Goal: Task Accomplishment & Management: Complete application form

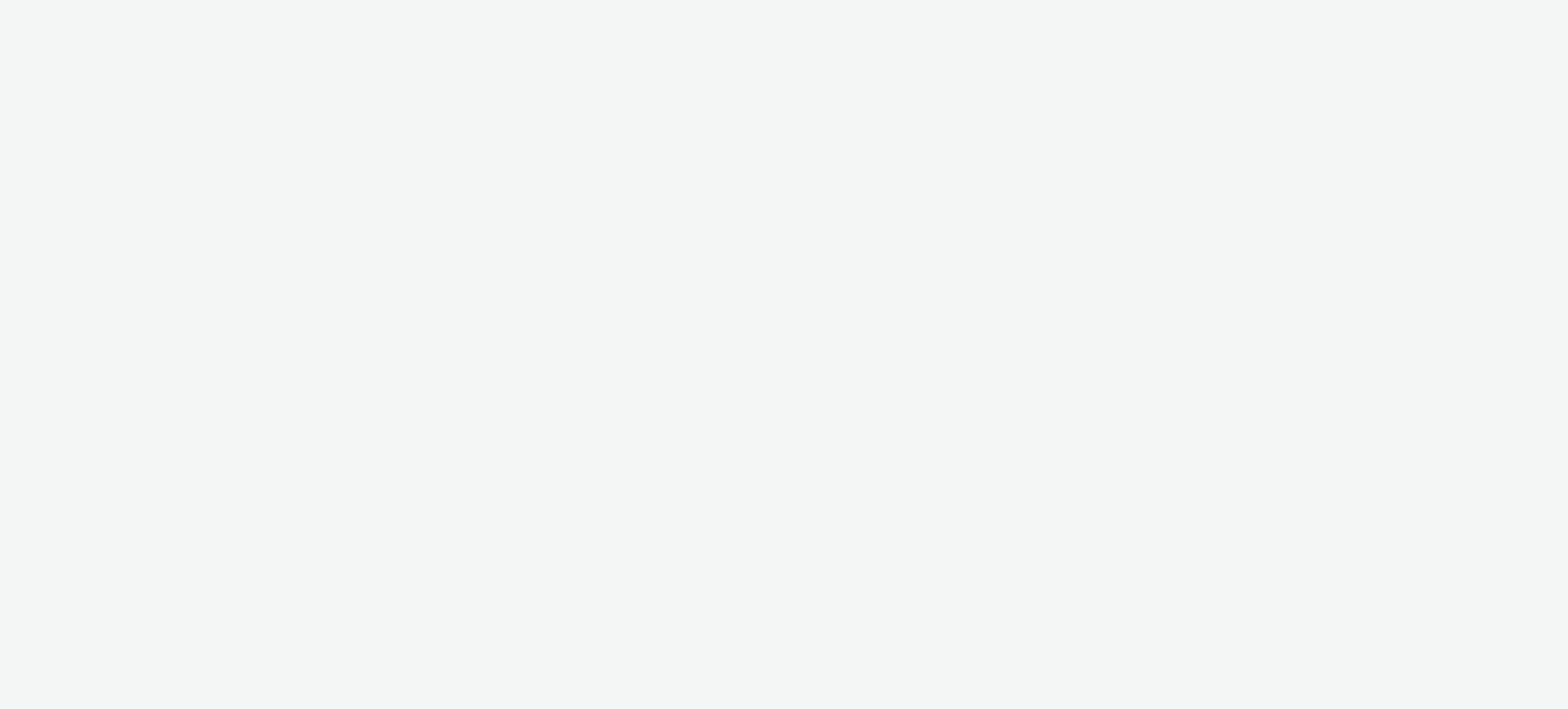
select select "ac009755-aa48-4799-8050-7a339a378eb8"
select select "79162ed7-0017-4339-93b0-3399b708648f"
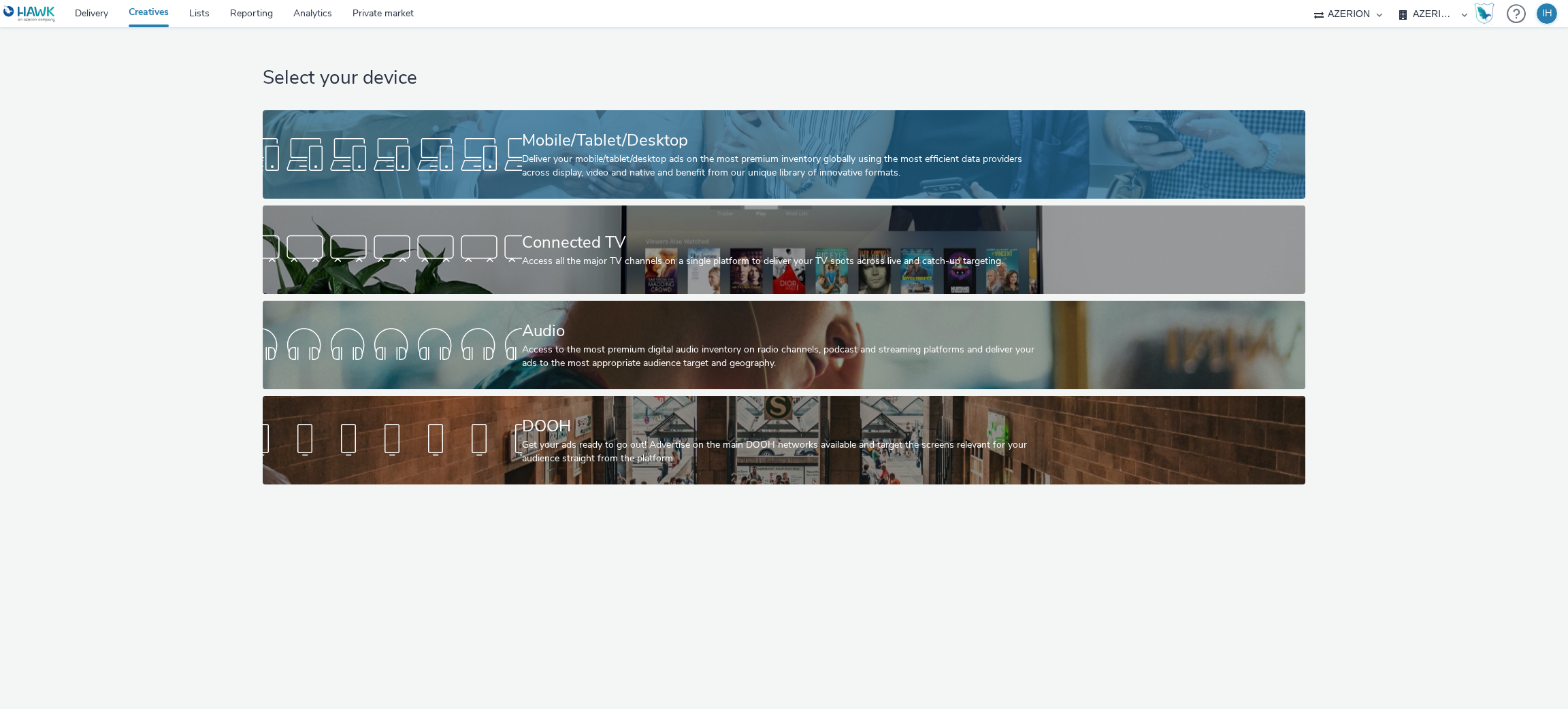
click at [700, 141] on div "Mobile/Tablet/Desktop" at bounding box center [781, 140] width 518 height 23
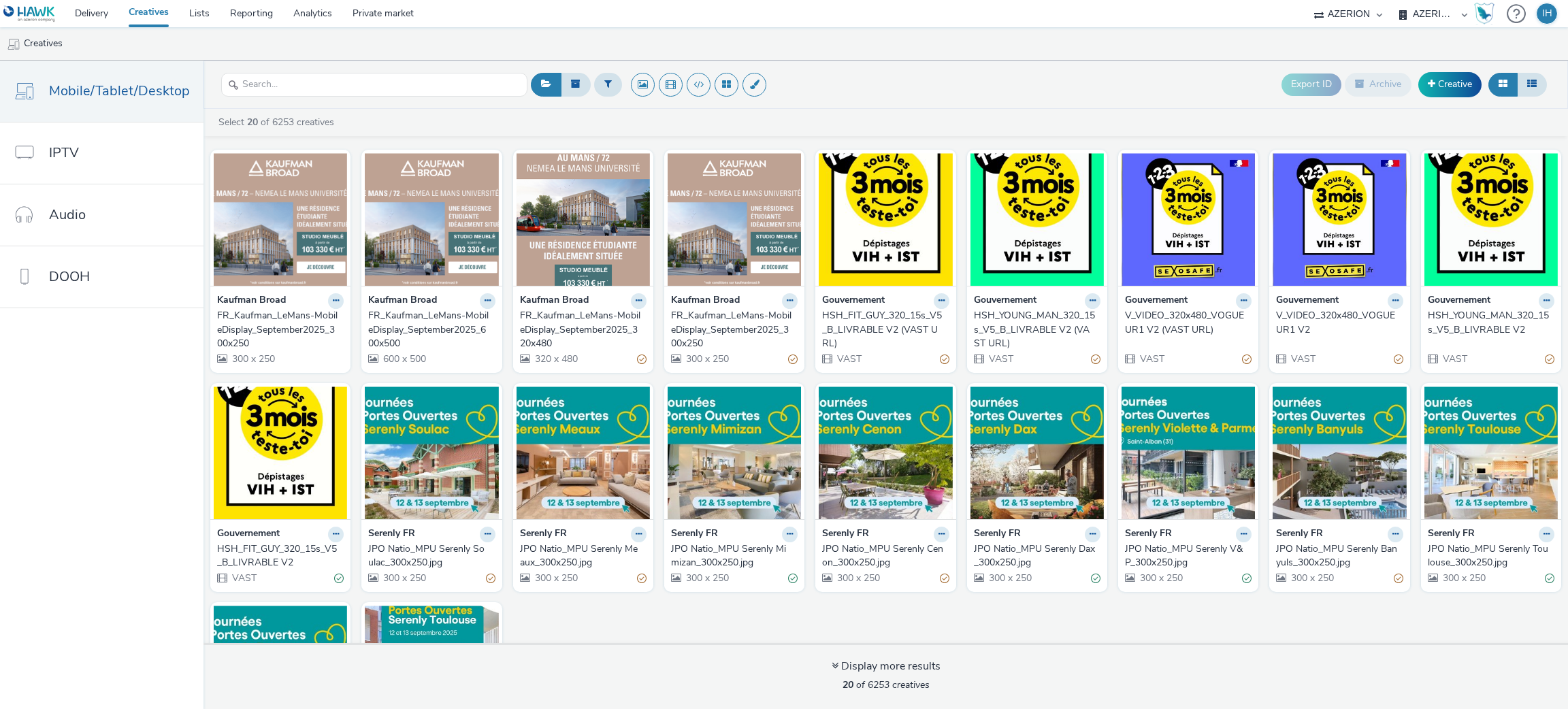
click at [1483, 76] on div "Export ID Archive Creative" at bounding box center [1416, 84] width 269 height 33
click at [1467, 86] on link "Creative" at bounding box center [1450, 84] width 63 height 24
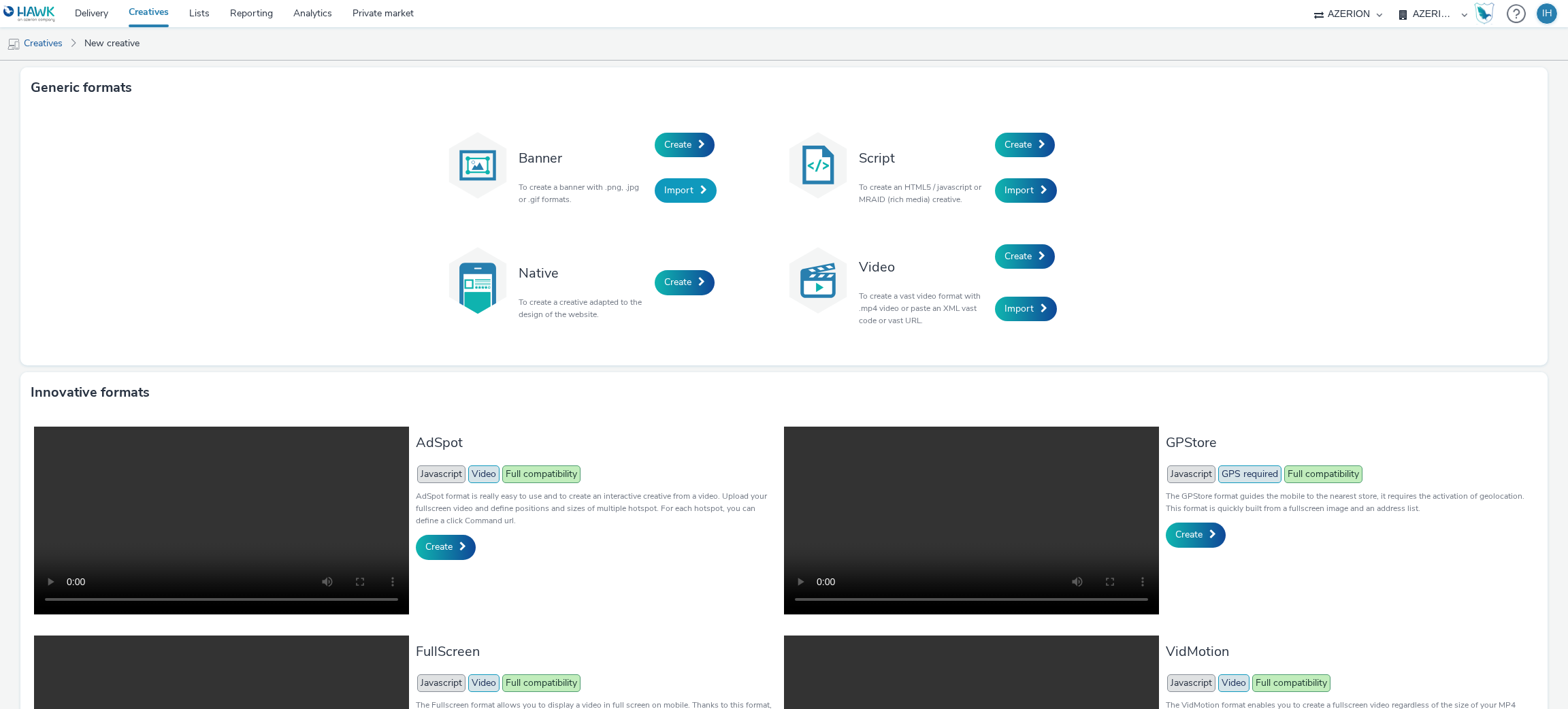
click at [682, 194] on span "Import" at bounding box center [679, 190] width 30 height 13
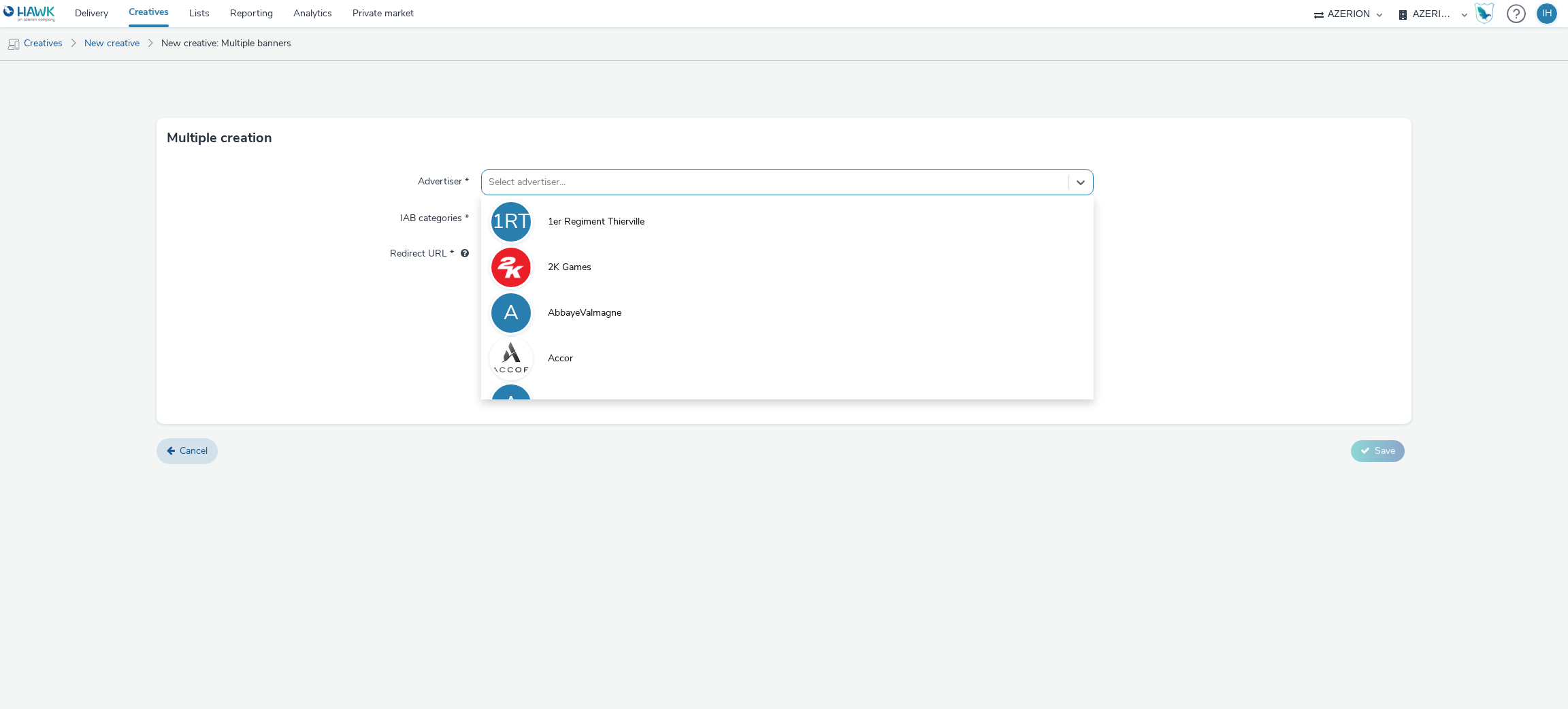
click at [581, 175] on div at bounding box center [775, 182] width 573 height 16
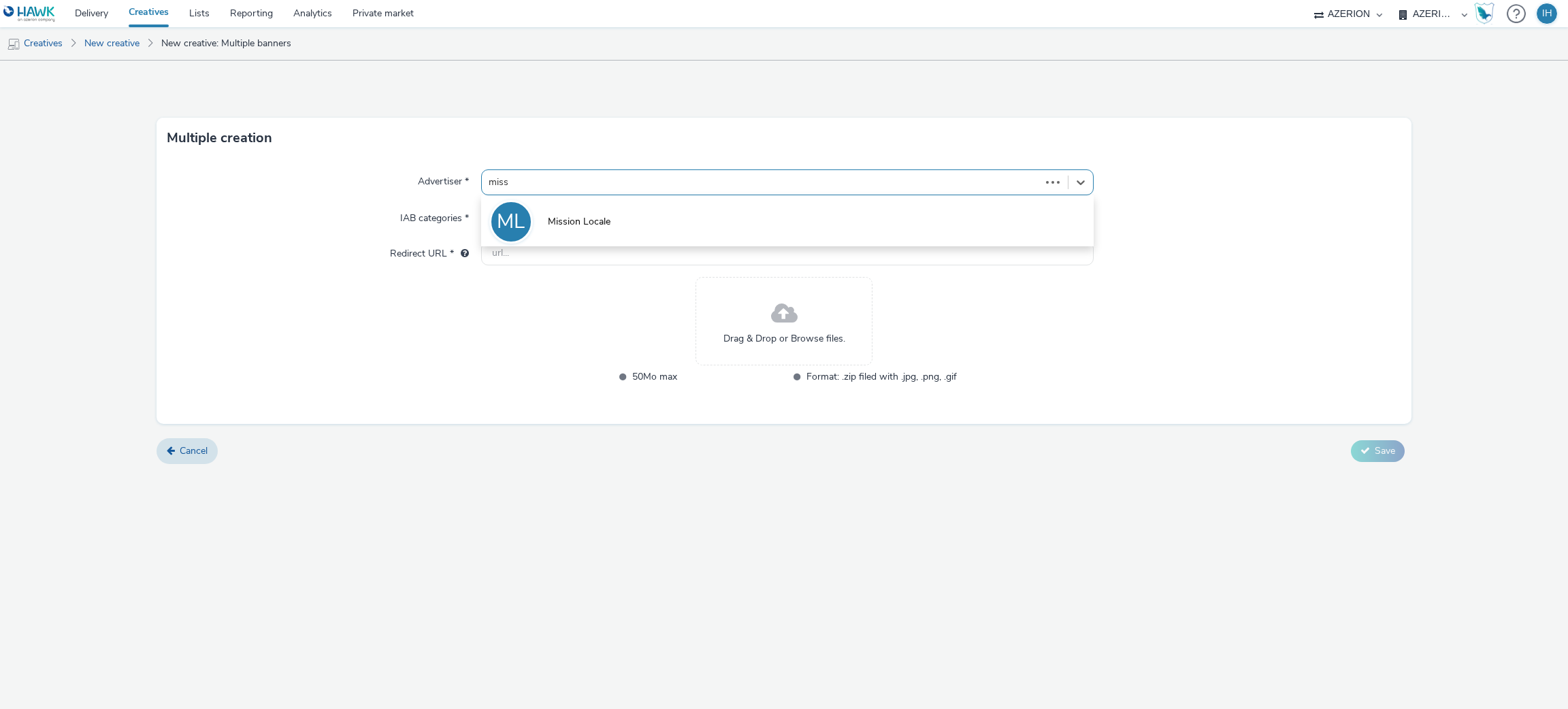
type input "missi"
type input "[URL][PERSON_NAME][DOMAIN_NAME]"
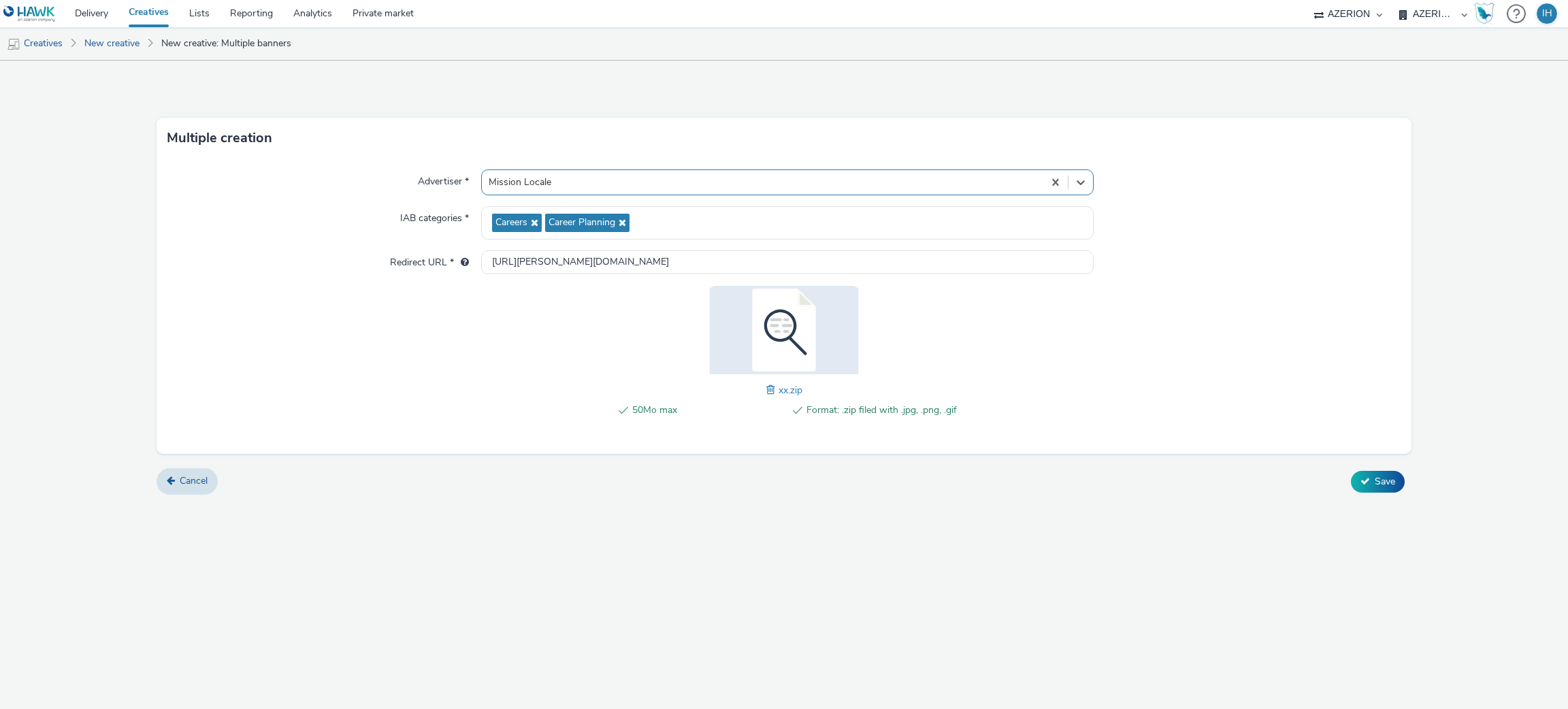
click at [1339, 494] on form "Multiple creation Advertiser * Select is focused ,type to refine list, press Do…" at bounding box center [784, 283] width 1568 height 444
click at [1349, 490] on div "Cancel Save" at bounding box center [783, 482] width 1255 height 24
click at [1367, 479] on icon at bounding box center [1365, 481] width 10 height 10
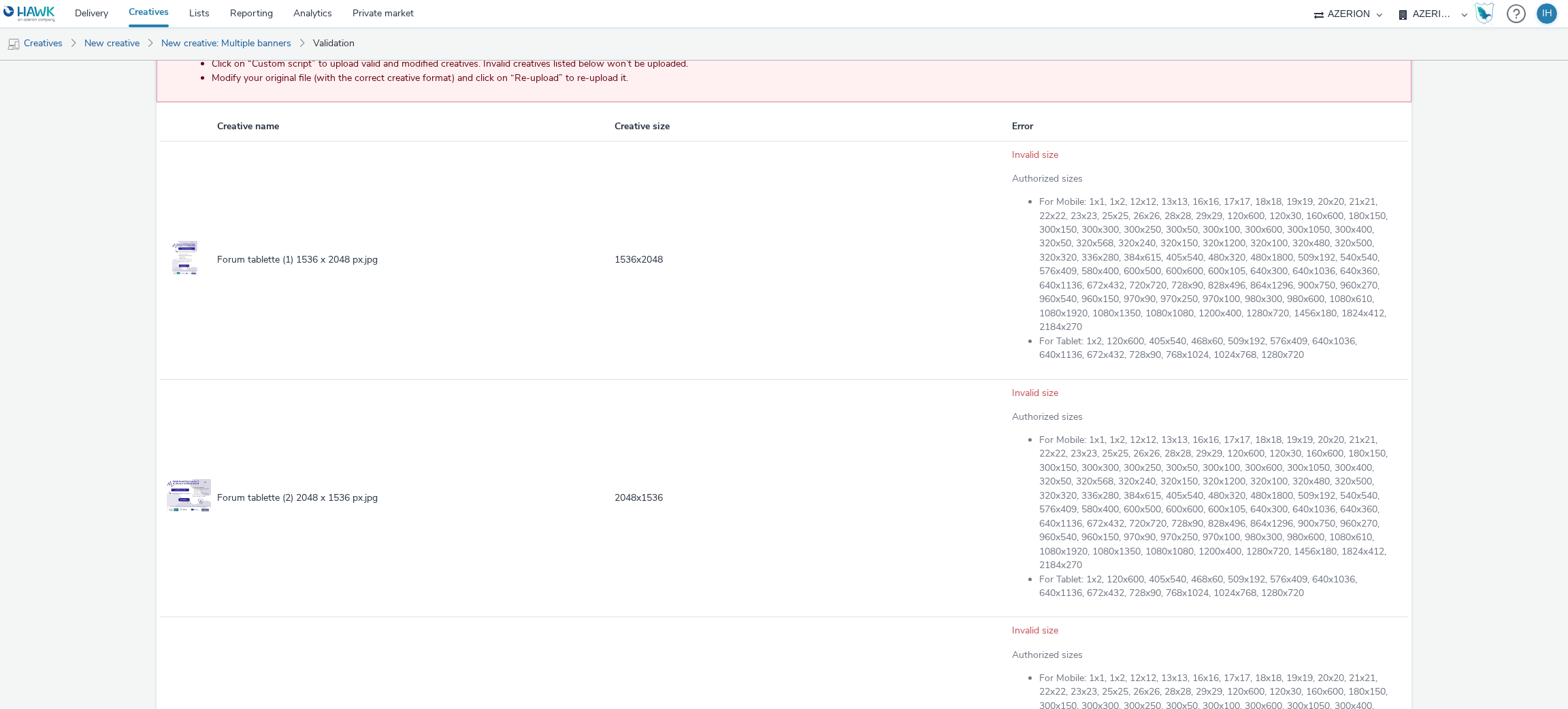
scroll to position [361, 0]
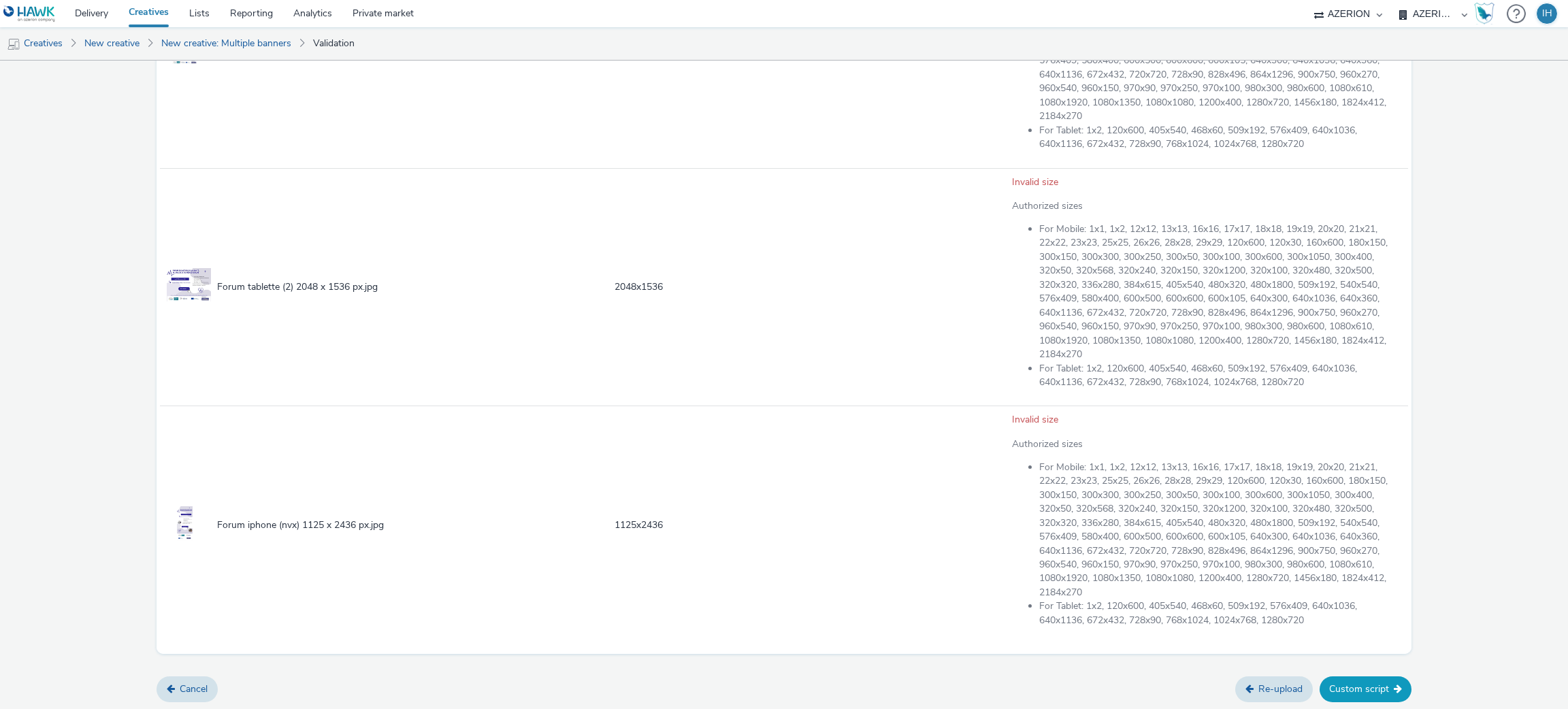
click at [1369, 687] on button "Custom script" at bounding box center [1366, 689] width 92 height 26
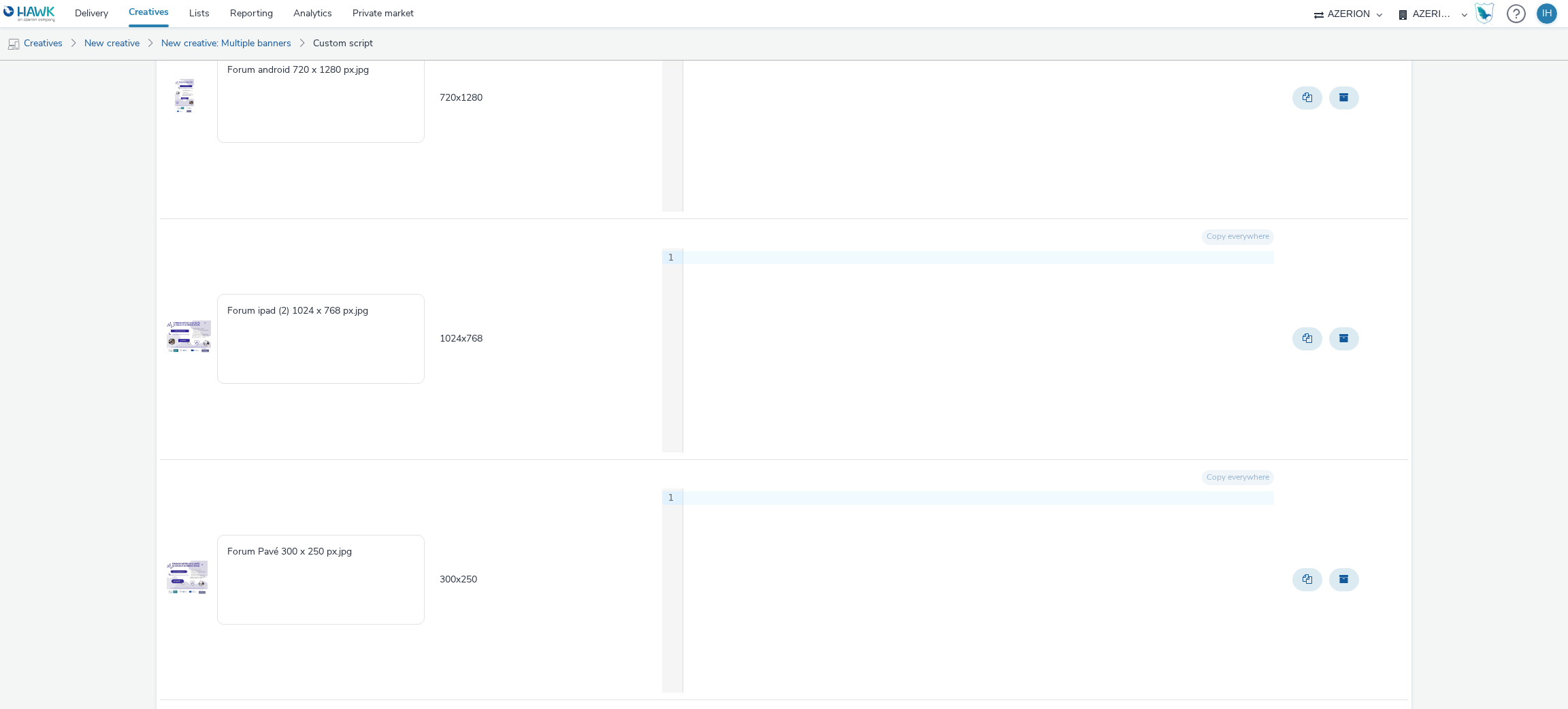
scroll to position [1013, 0]
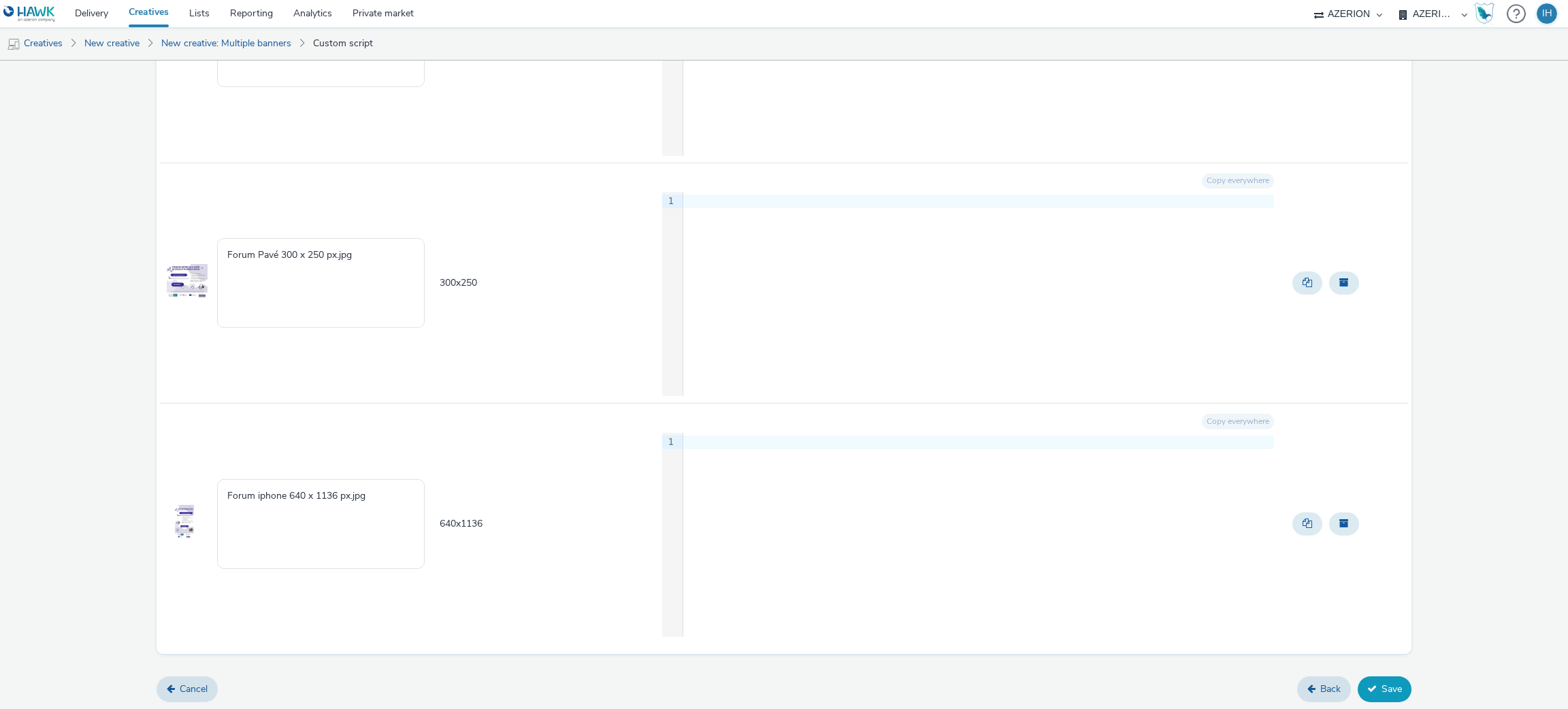
click at [1367, 692] on icon at bounding box center [1372, 688] width 10 height 10
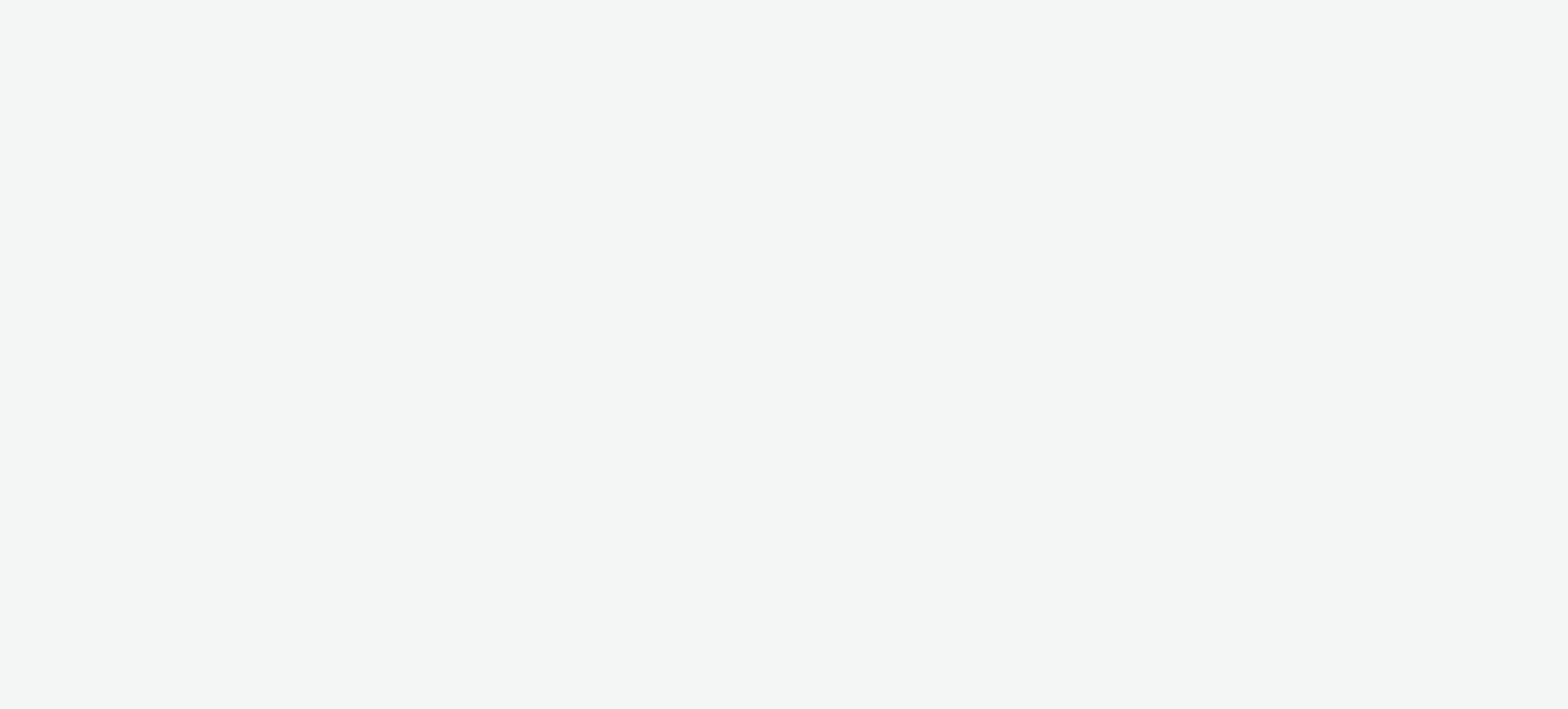
select select "ac009755-aa48-4799-8050-7a339a378eb8"
select select "79162ed7-0017-4339-93b0-3399b708648f"
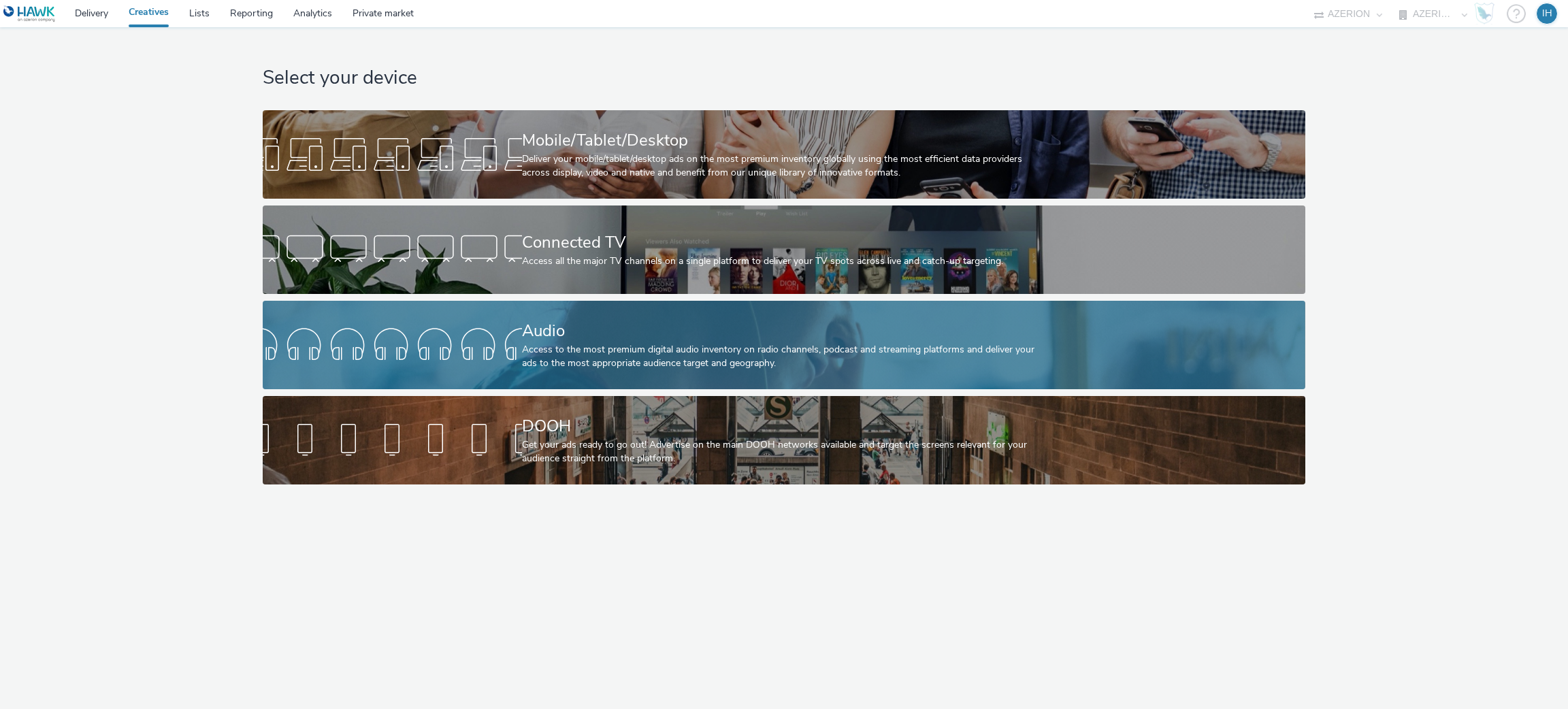
click at [708, 338] on div "Audio" at bounding box center [781, 331] width 518 height 23
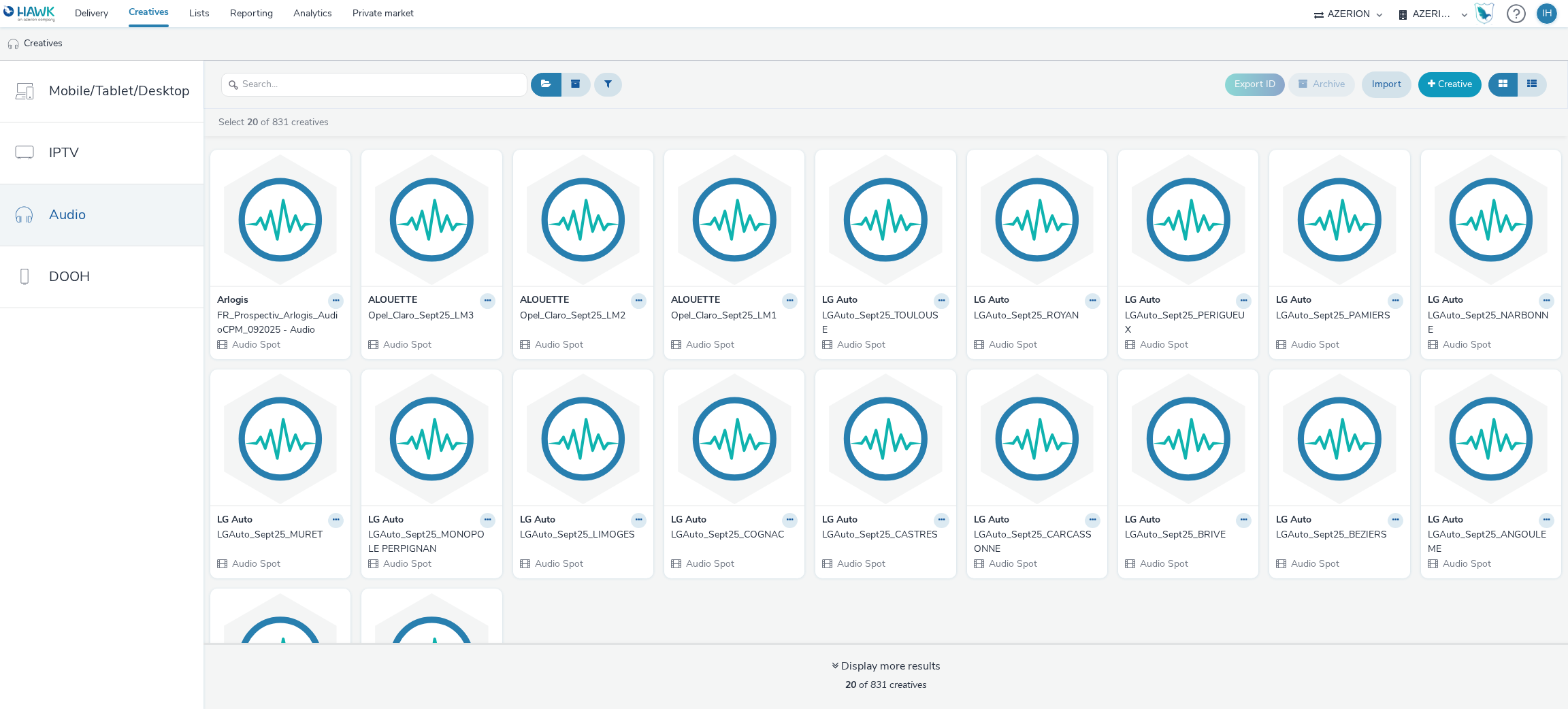
click at [1466, 74] on link "Creative" at bounding box center [1450, 84] width 63 height 24
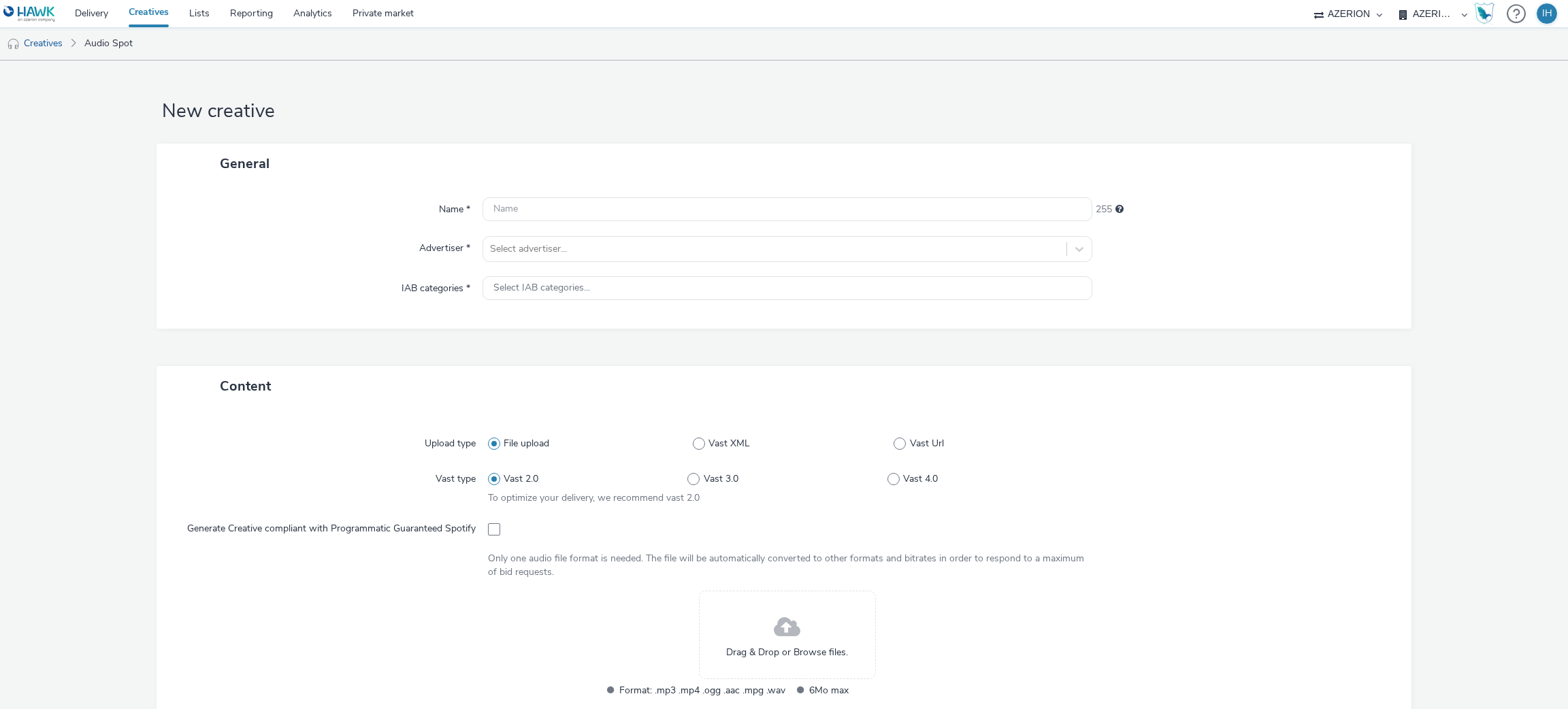
click at [794, 223] on div "Name * 255 Advertiser * Select advertiser... IAB categories * Select IAB catego…" at bounding box center [783, 256] width 1255 height 145
click at [777, 200] on input "text" at bounding box center [787, 208] width 610 height 23
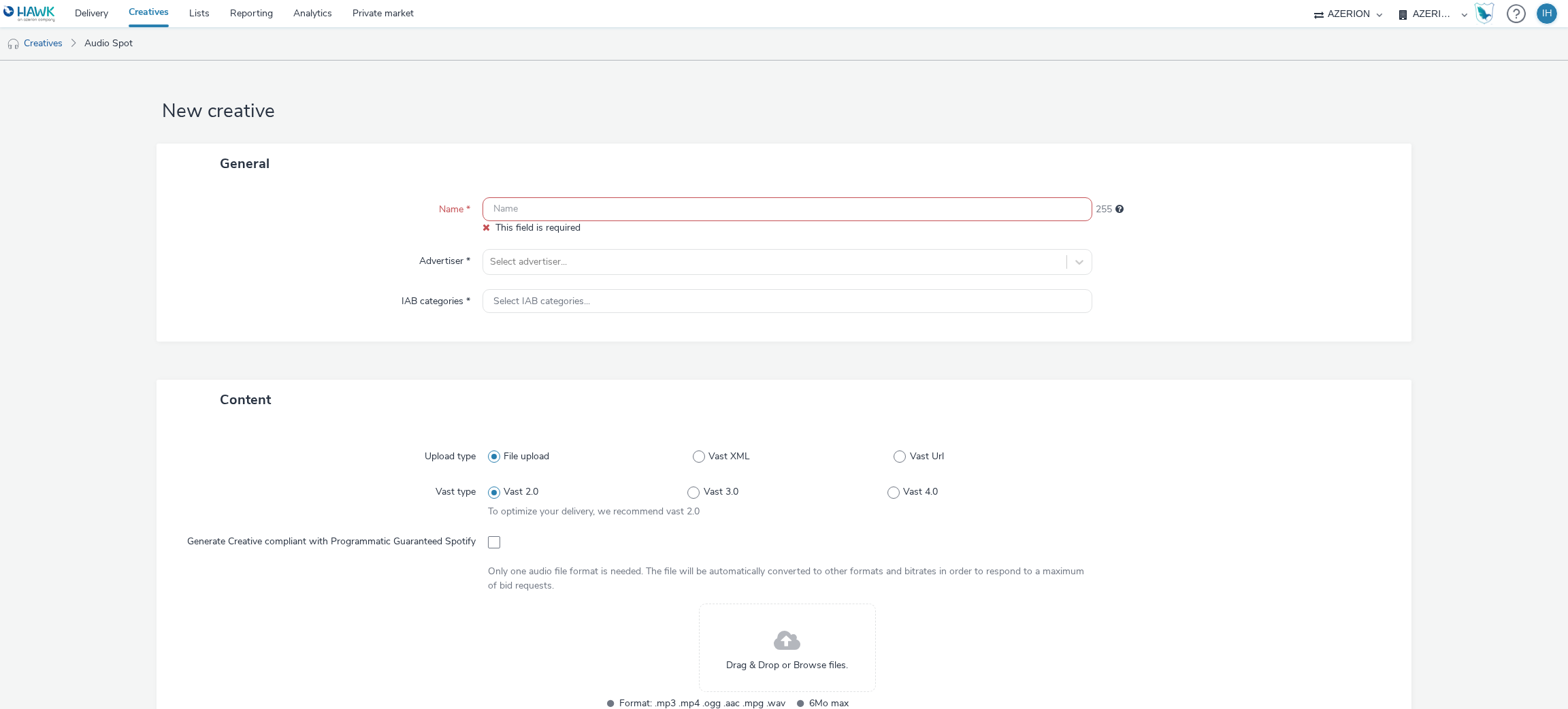
click at [717, 191] on div "Name * This field is required 255 Advertiser * Select advertiser... IAB categor…" at bounding box center [783, 263] width 1255 height 158
click at [700, 201] on input "text" at bounding box center [787, 208] width 610 height 23
paste input "Mission Locale Vitry Forum de la santé"
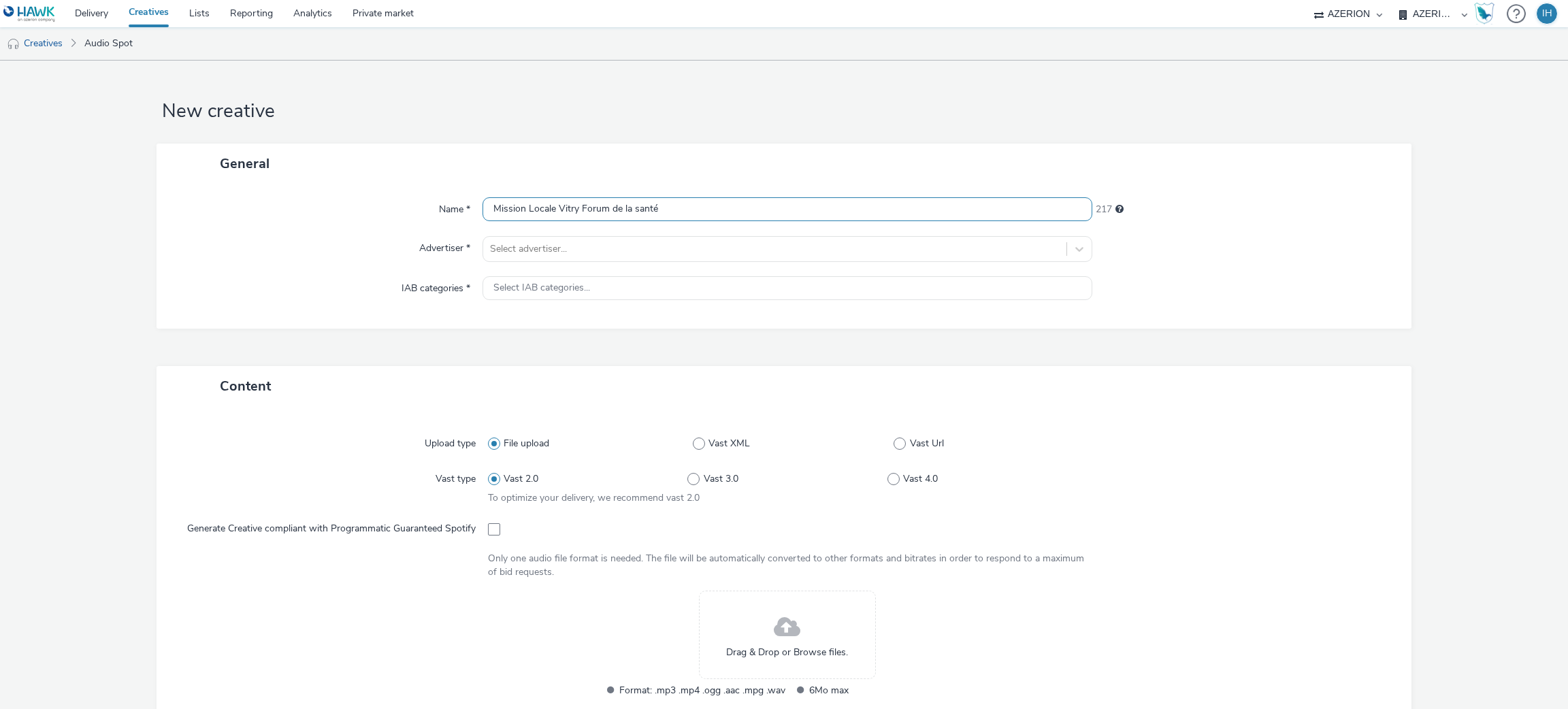
type input "Mission Locale Vitry Forum de la santé"
click at [694, 266] on div "Name * Mission Locale Vitry Forum de la santé 217 Advertiser * Select advertise…" at bounding box center [783, 256] width 1255 height 145
click at [688, 254] on div at bounding box center [775, 249] width 570 height 16
type input "missio"
type input "[URL][PERSON_NAME][DOMAIN_NAME]"
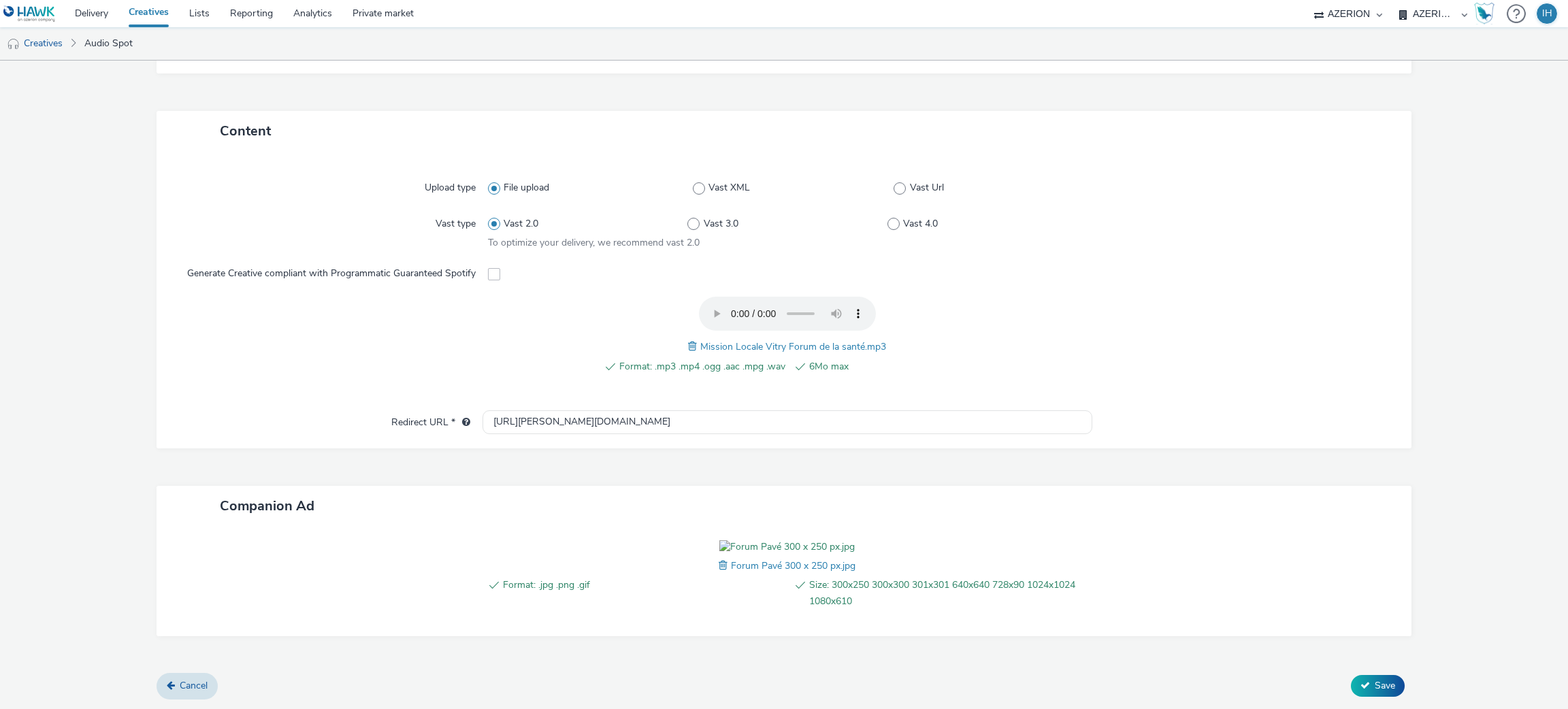
scroll to position [350, 0]
click at [1375, 679] on span "Save" at bounding box center [1386, 685] width 21 height 13
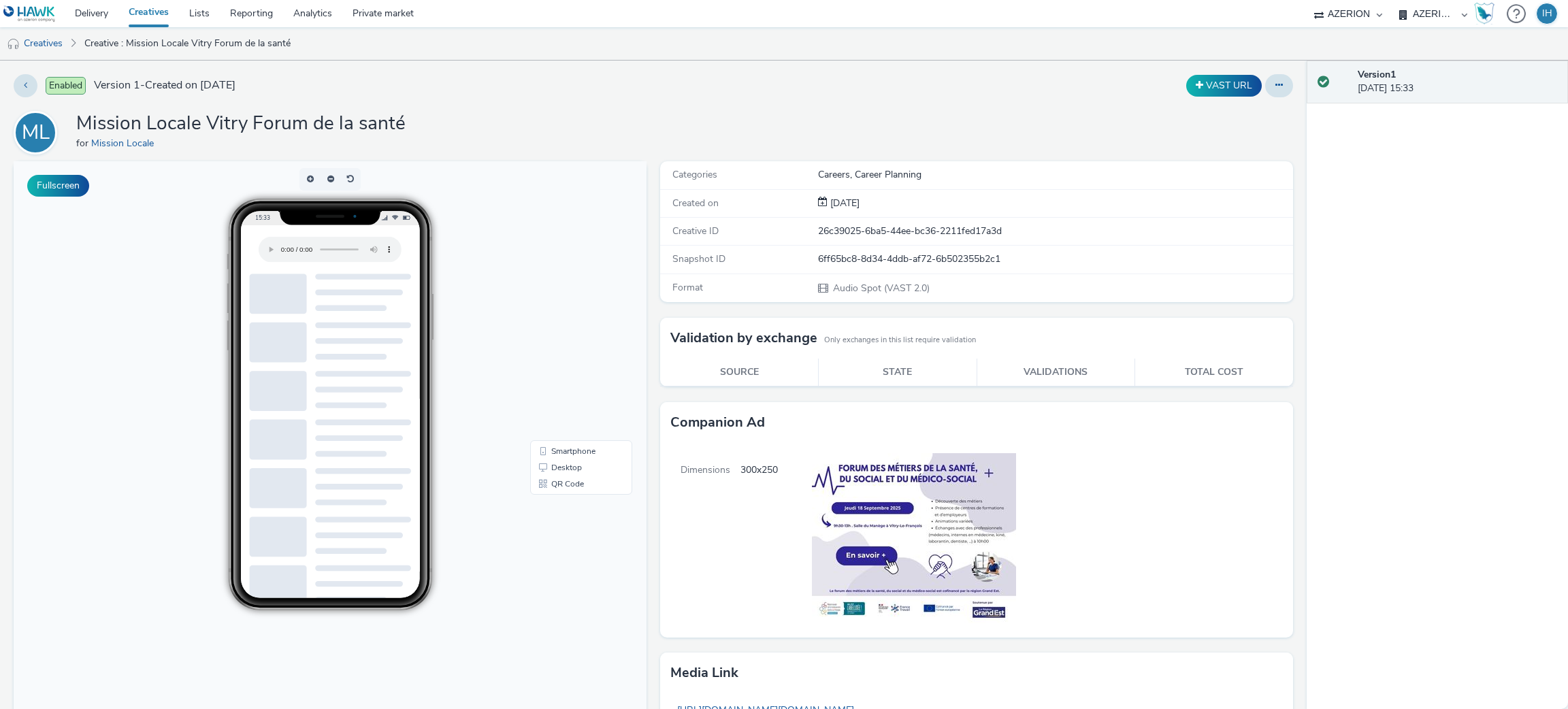
click at [840, 154] on div "ML Mission Locale Vitry Forum de la santé for Mission Locale" at bounding box center [654, 133] width 1280 height 43
